Goal: Entertainment & Leisure: Consume media (video, audio)

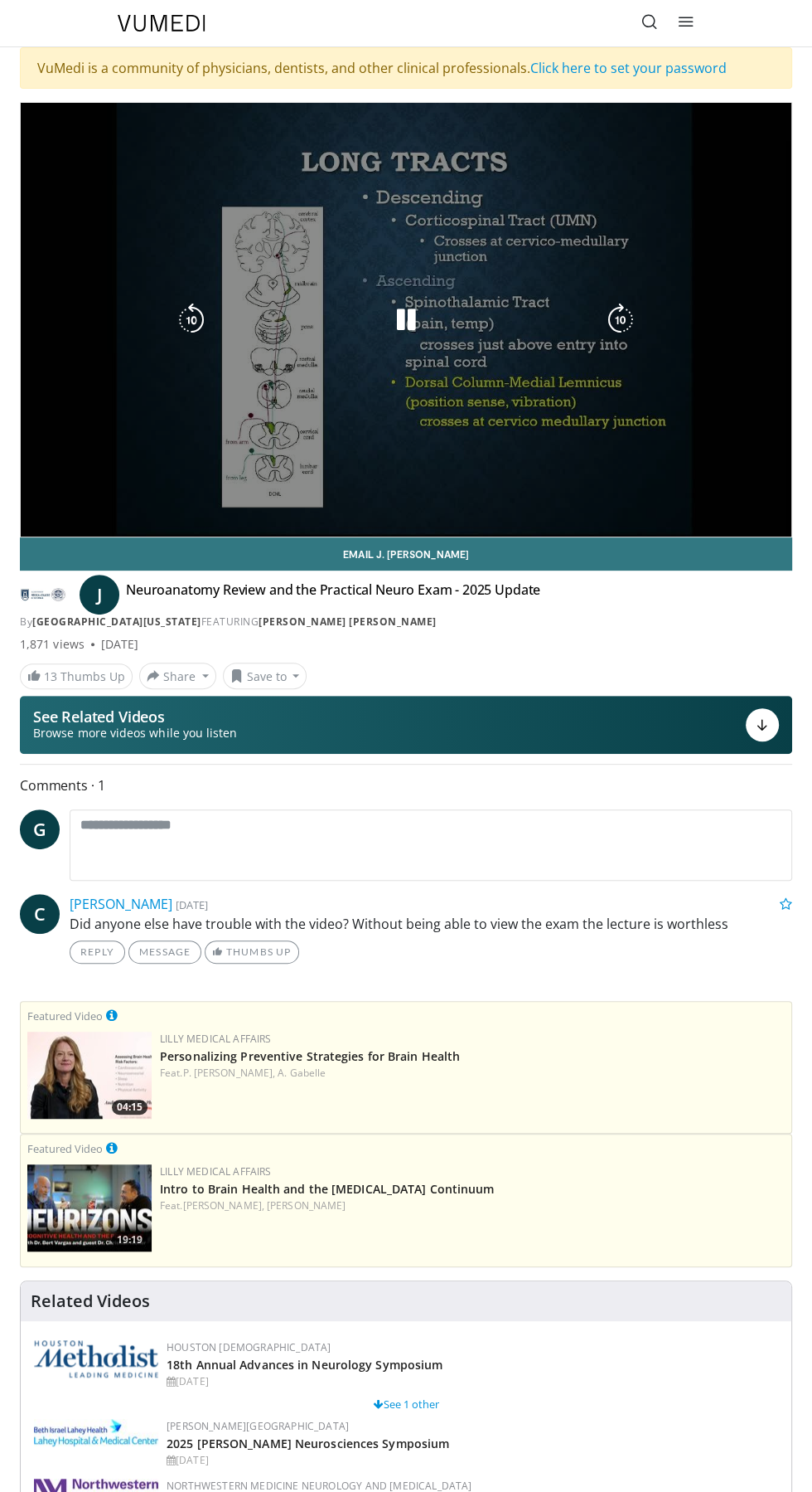
click at [417, 329] on icon "Video Player" at bounding box center [406, 320] width 33 height 33
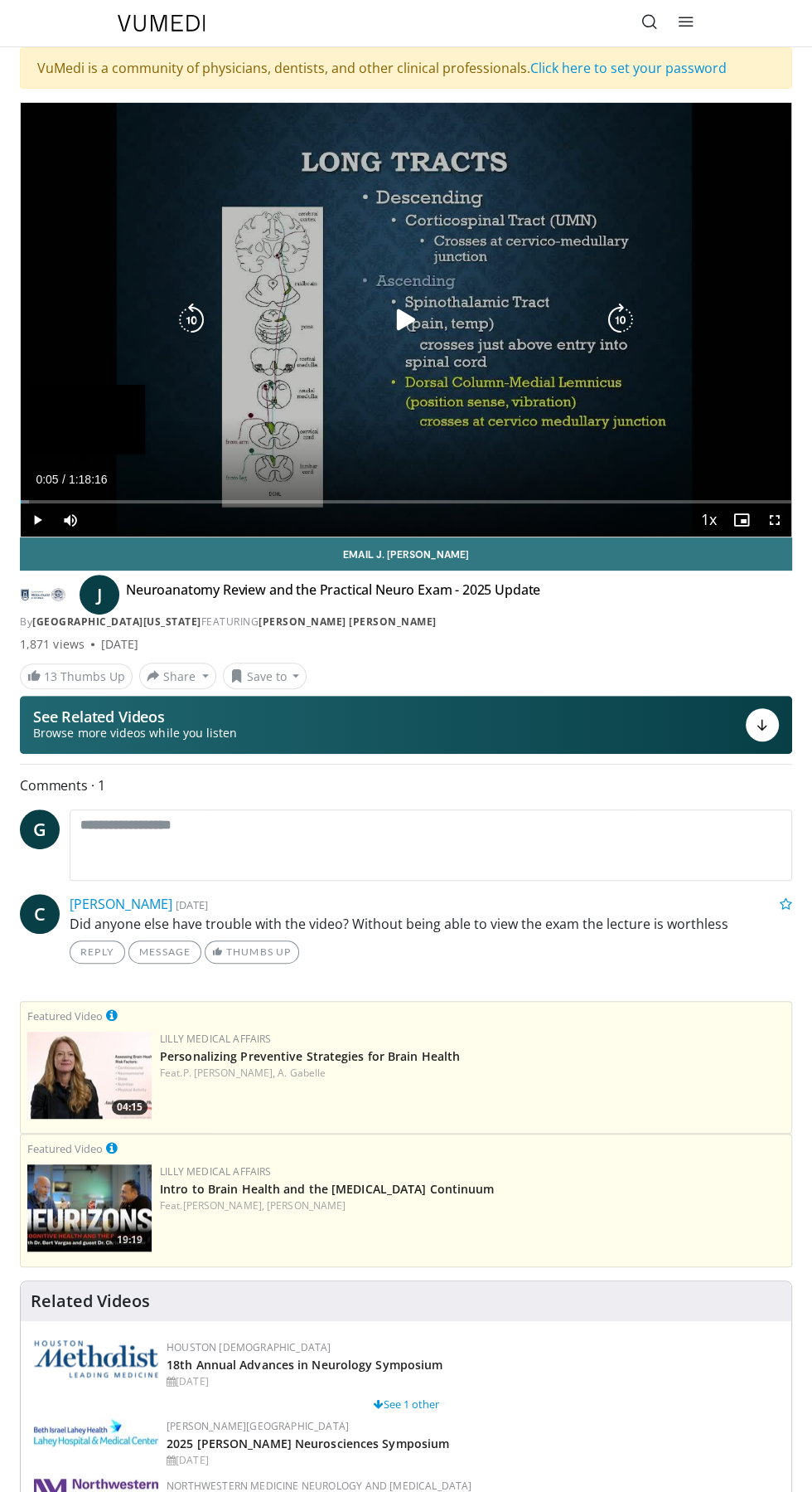
click at [182, 501] on div "Loaded : 1.05% 0:00:05" at bounding box center [406, 502] width 771 height 4
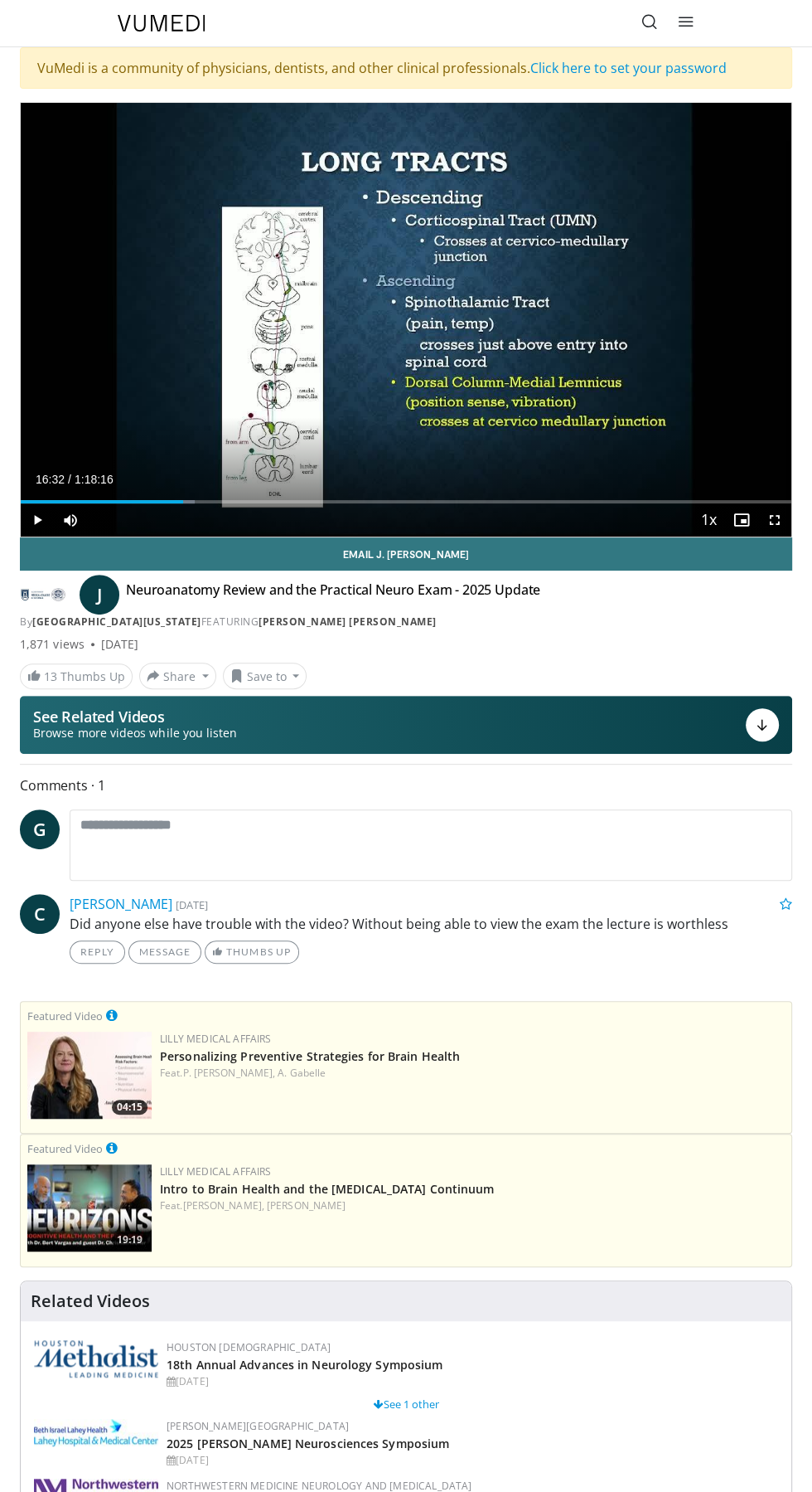
click at [566, 500] on div "Loaded : 22.57% 0:16:32 0:16:24" at bounding box center [406, 502] width 771 height 4
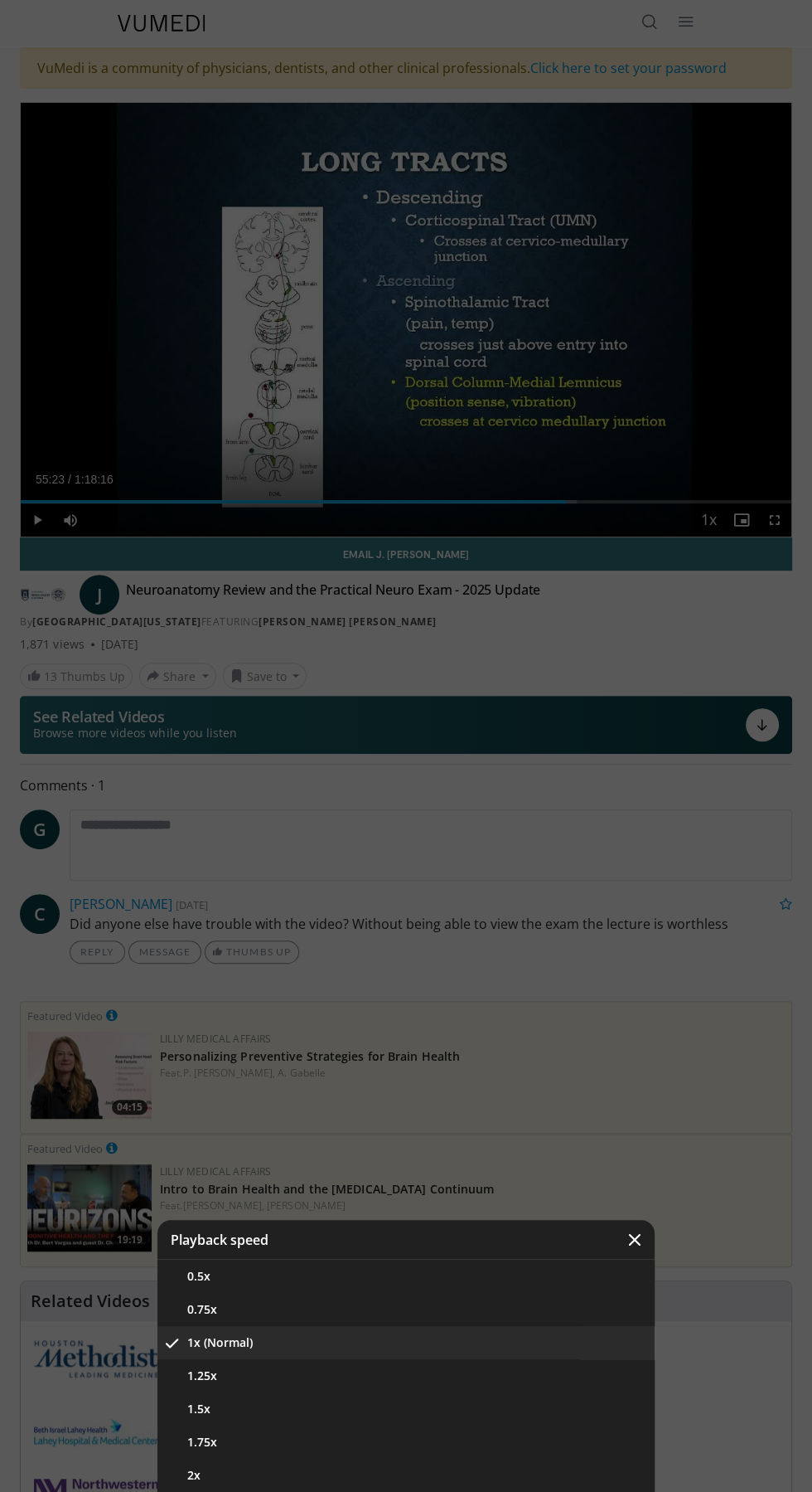
click at [688, 907] on div "Video Player" at bounding box center [406, 746] width 812 height 1492
click at [717, 1090] on div "Video Player" at bounding box center [406, 746] width 812 height 1492
click at [627, 1235] on icon "Video Player" at bounding box center [635, 1239] width 17 height 17
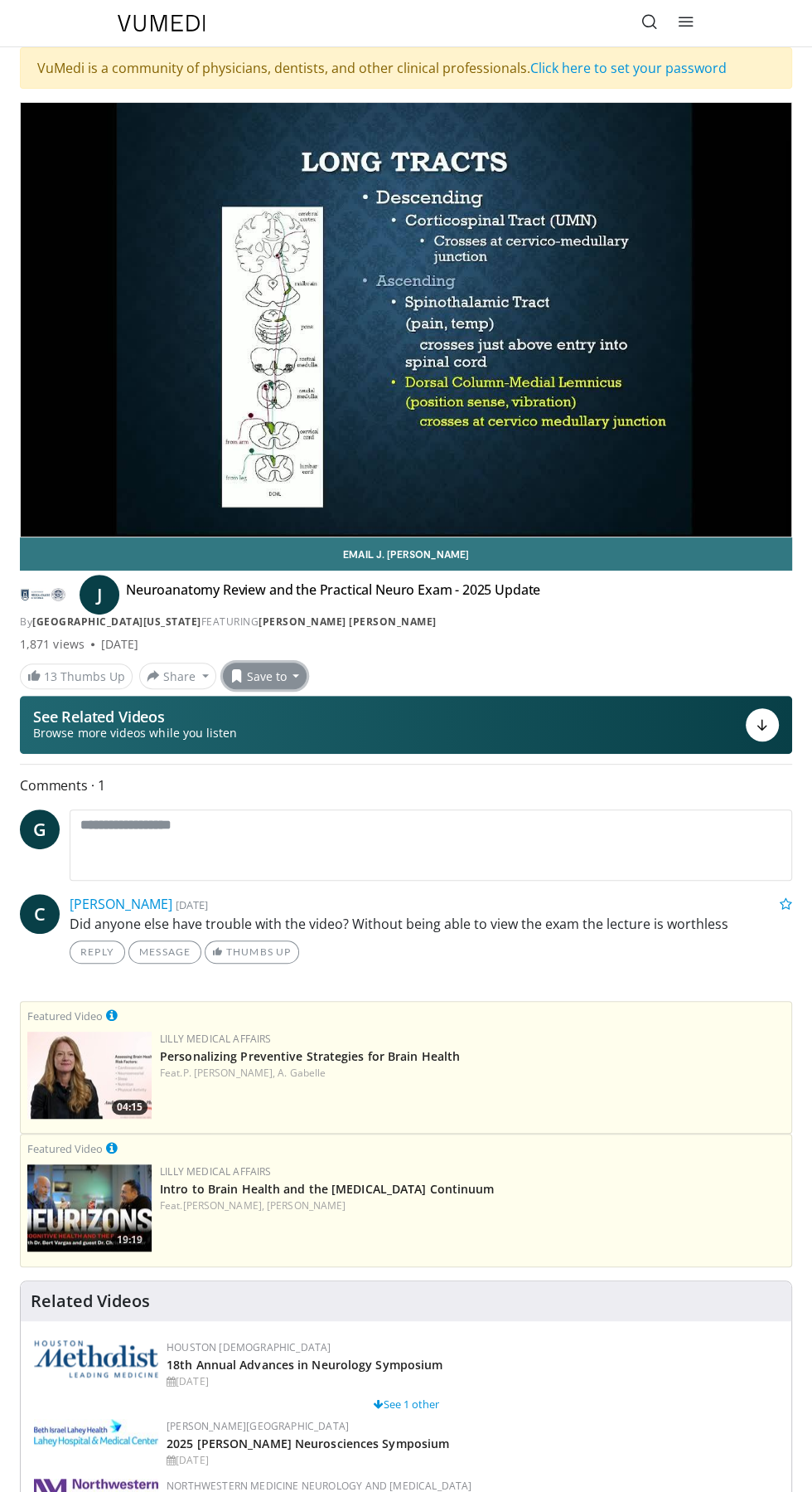
click at [282, 667] on button "Save to" at bounding box center [264, 676] width 84 height 27
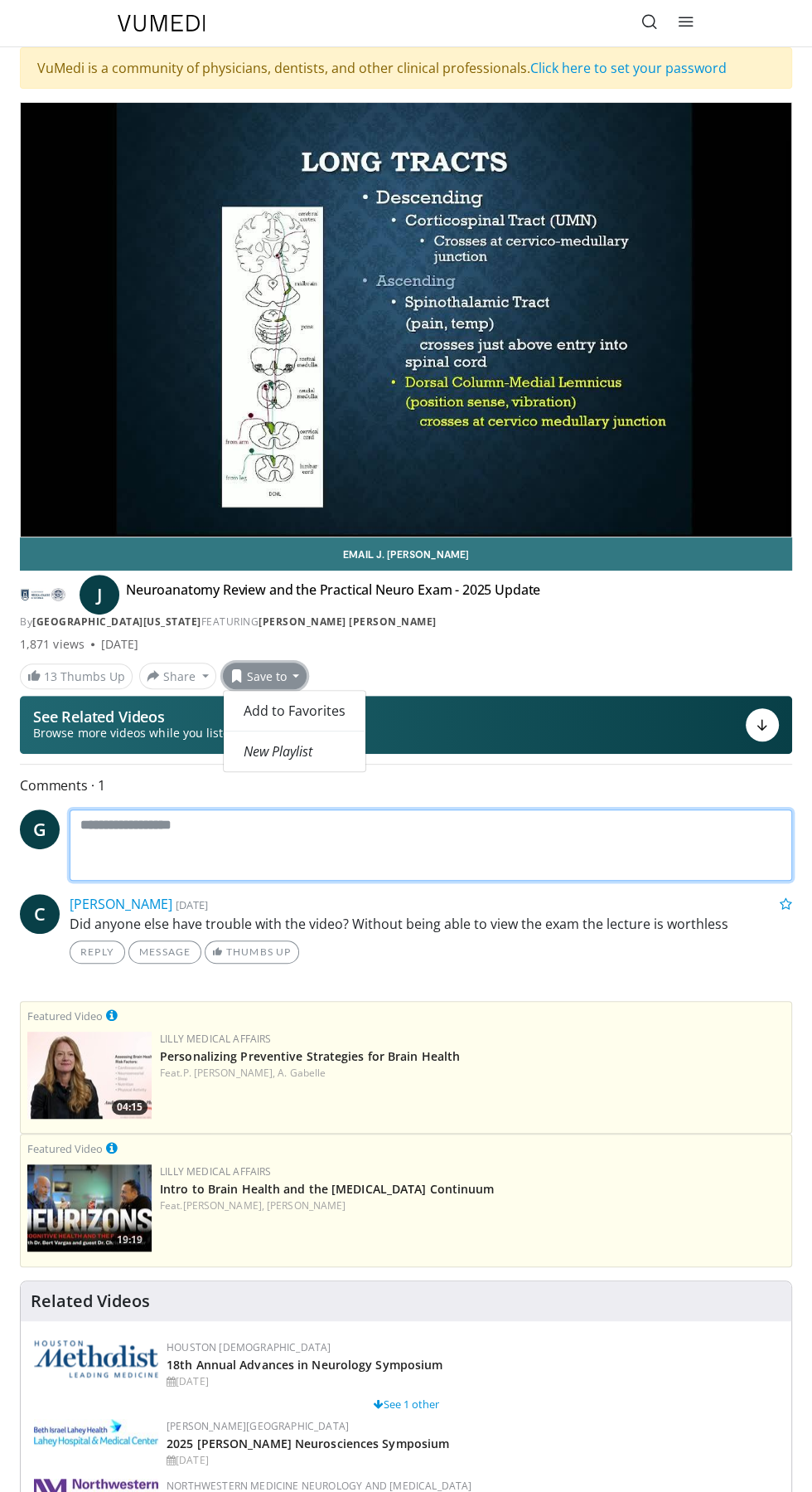
click at [499, 828] on textarea at bounding box center [431, 845] width 723 height 71
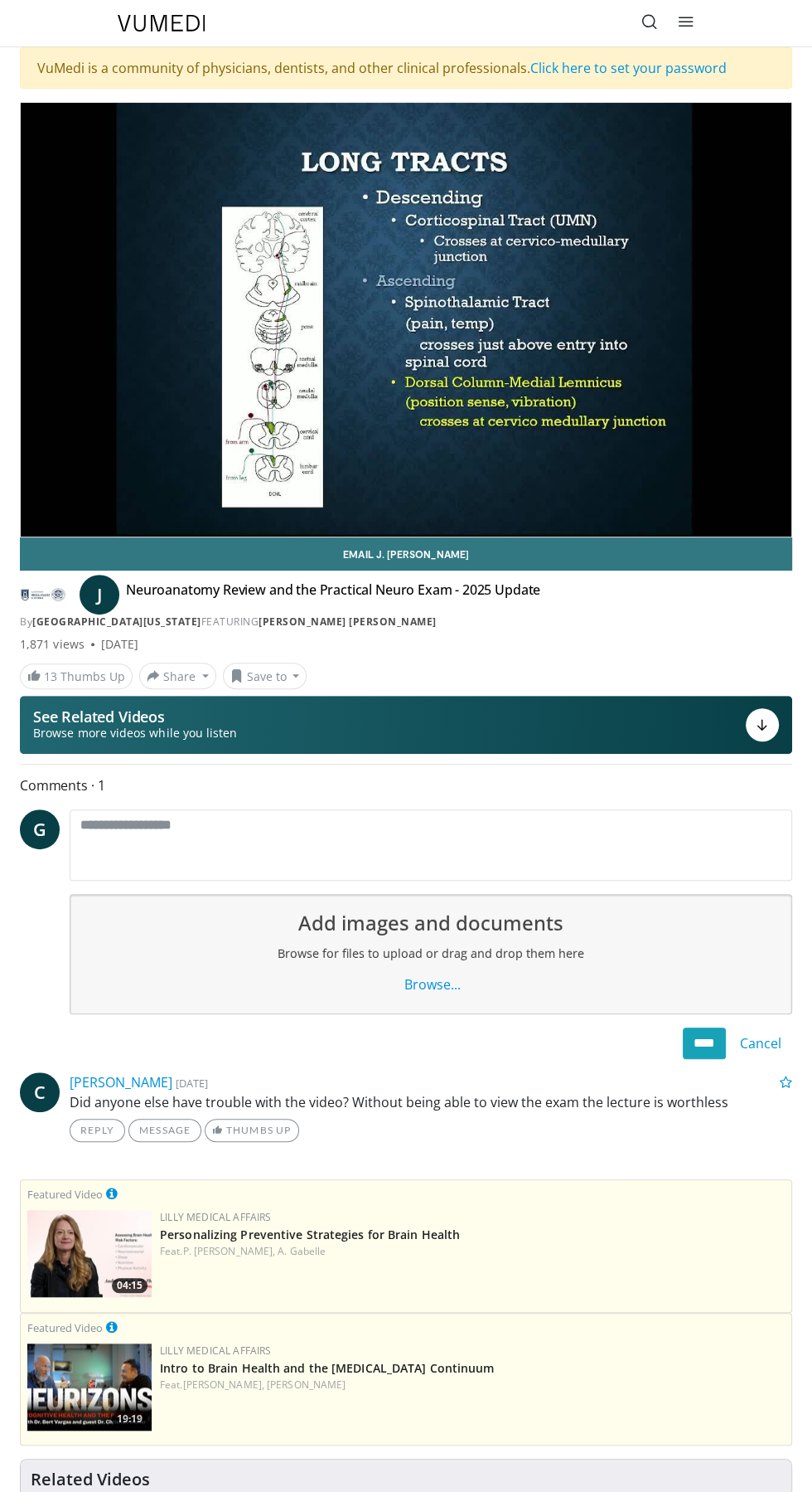
click at [686, 20] on icon at bounding box center [687, 21] width 17 height 17
click at [685, 27] on icon at bounding box center [687, 21] width 17 height 17
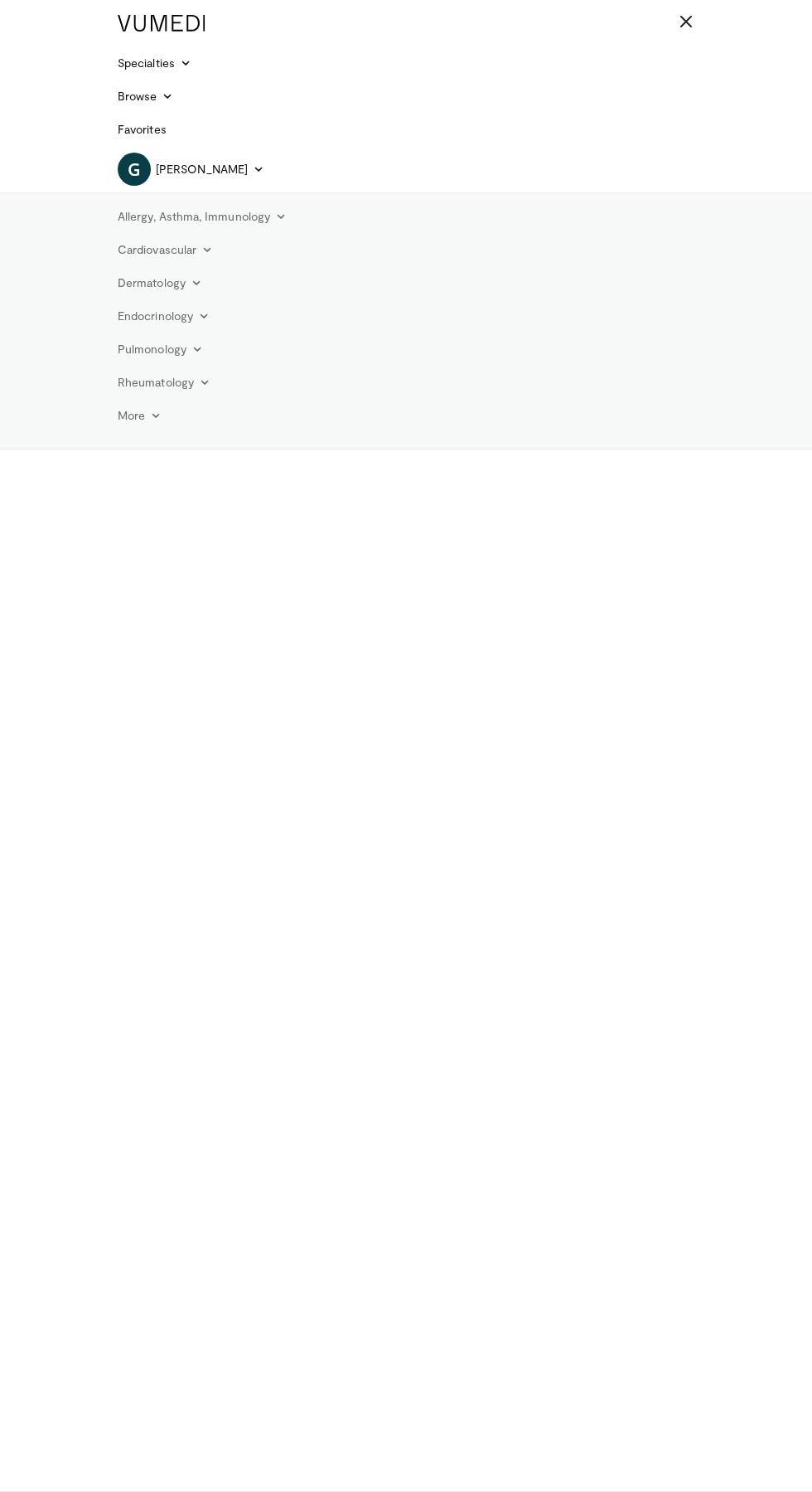
click at [690, 23] on icon at bounding box center [687, 21] width 17 height 17
